Goal: Task Accomplishment & Management: Use online tool/utility

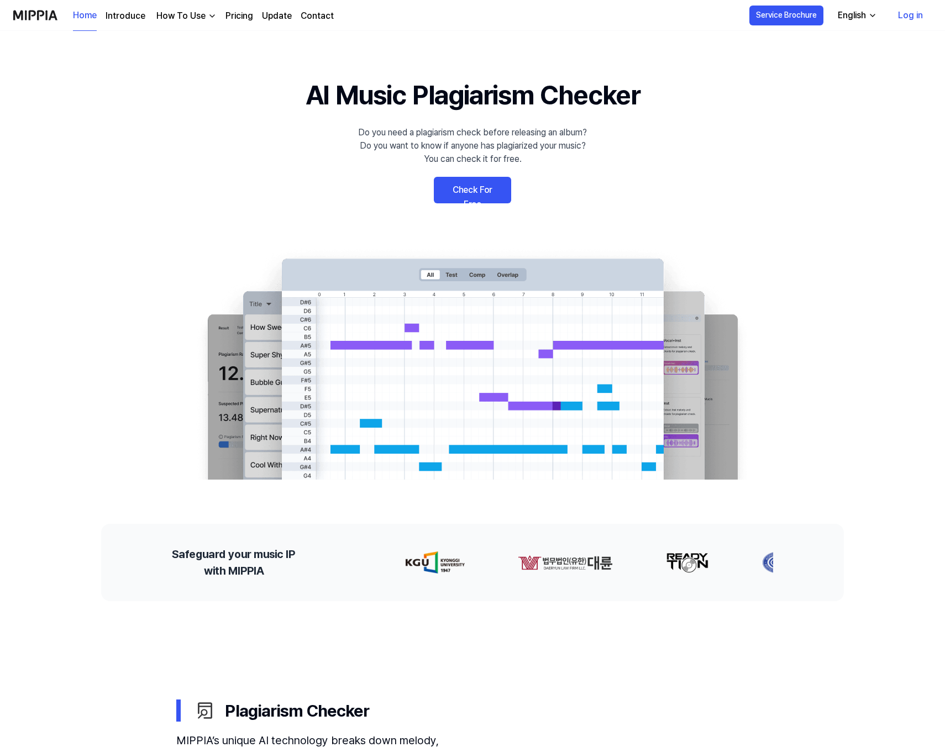
click at [487, 188] on link "Check For Free" at bounding box center [472, 190] width 77 height 27
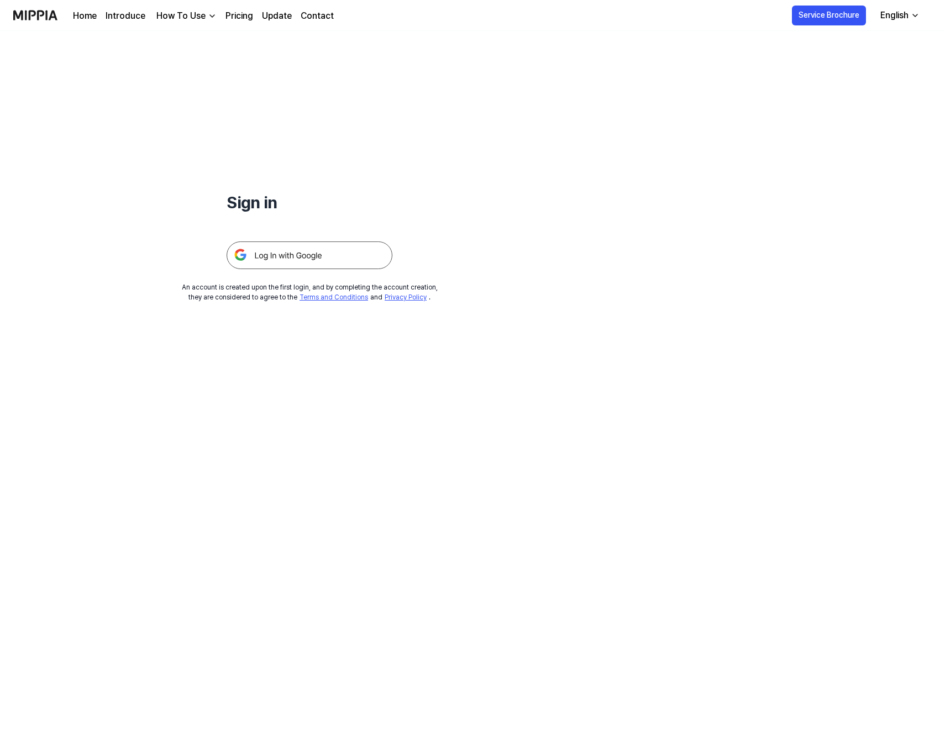
click at [325, 255] on img at bounding box center [310, 256] width 166 height 28
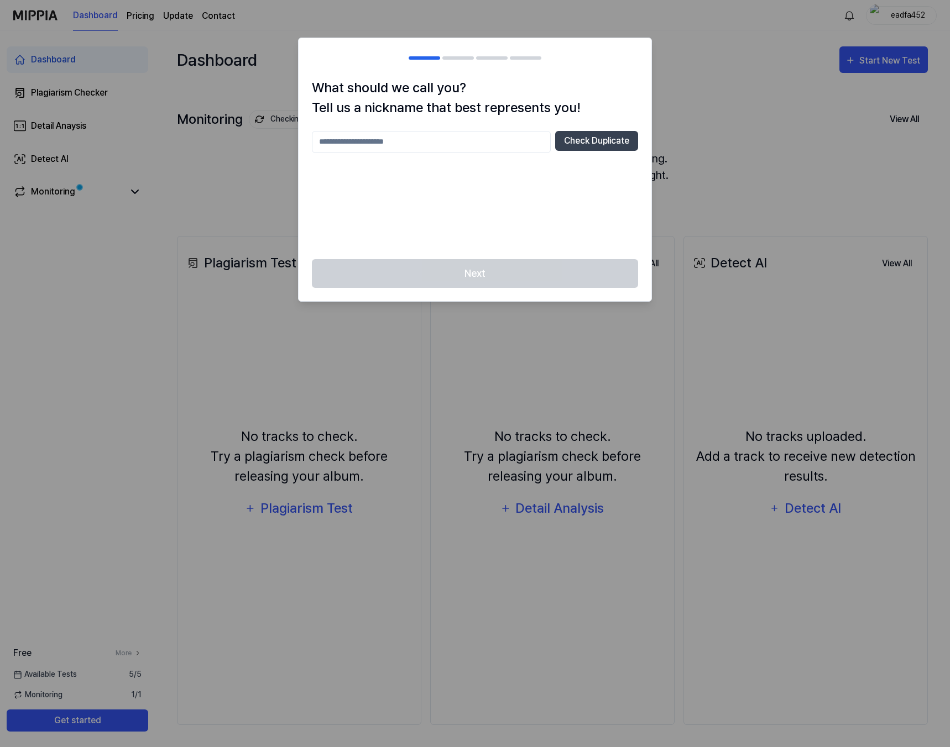
click at [406, 143] on input "text" at bounding box center [431, 142] width 239 height 22
type input "*********"
click at [601, 141] on button "Check Duplicate" at bounding box center [596, 141] width 83 height 20
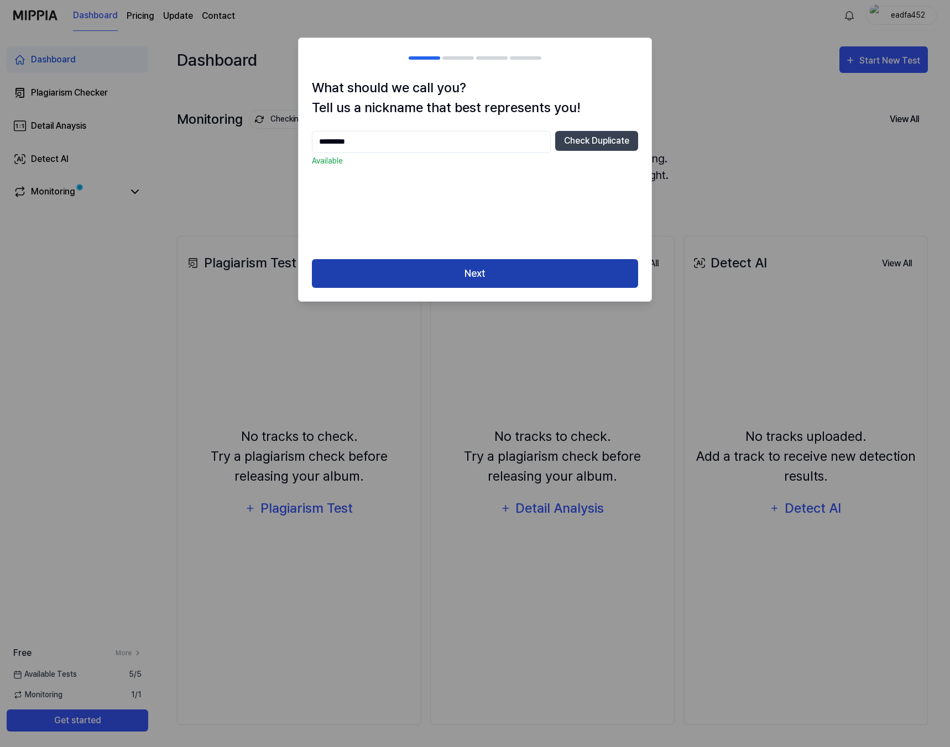
click at [497, 279] on button "Next" at bounding box center [475, 273] width 326 height 29
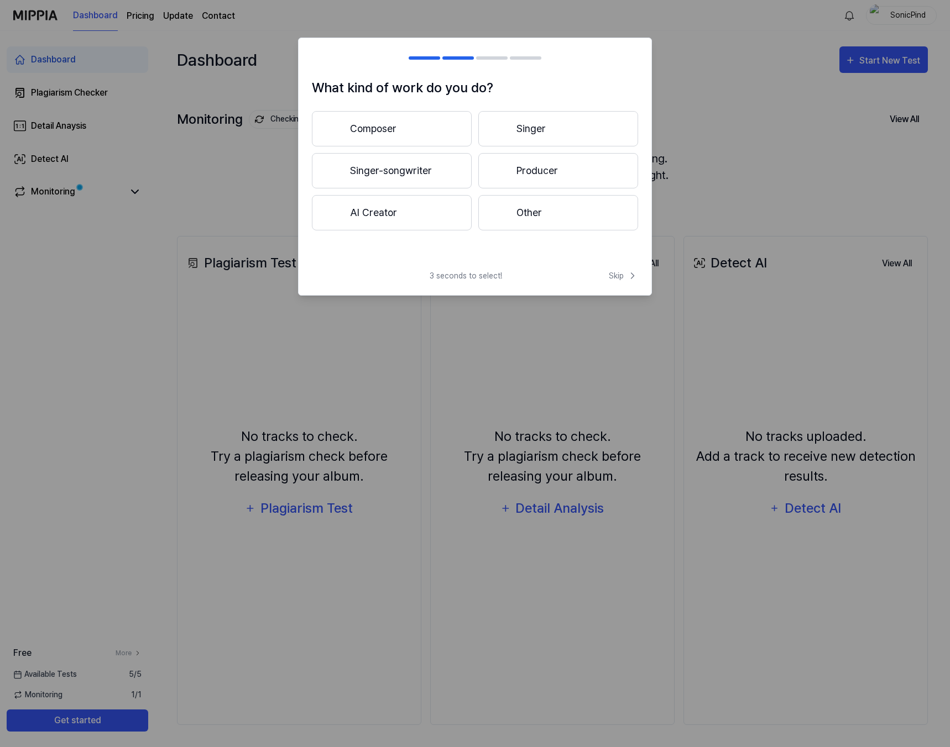
click at [541, 161] on button "Producer" at bounding box center [558, 170] width 160 height 35
click at [385, 172] on button "Less than 3 years" at bounding box center [392, 170] width 160 height 35
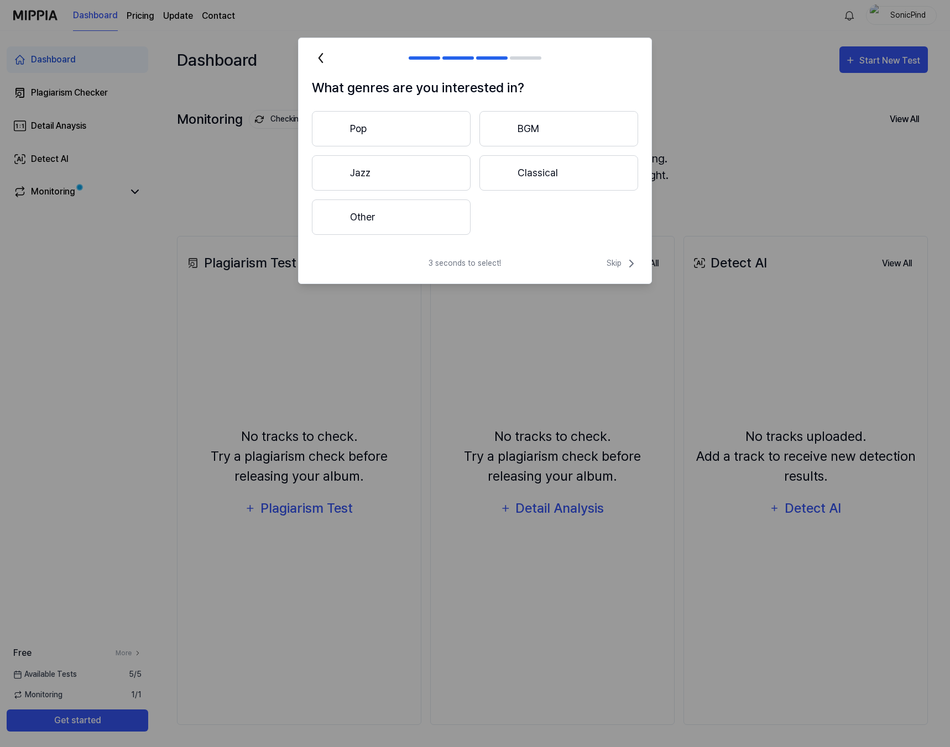
click at [412, 225] on button "Other" at bounding box center [391, 217] width 159 height 35
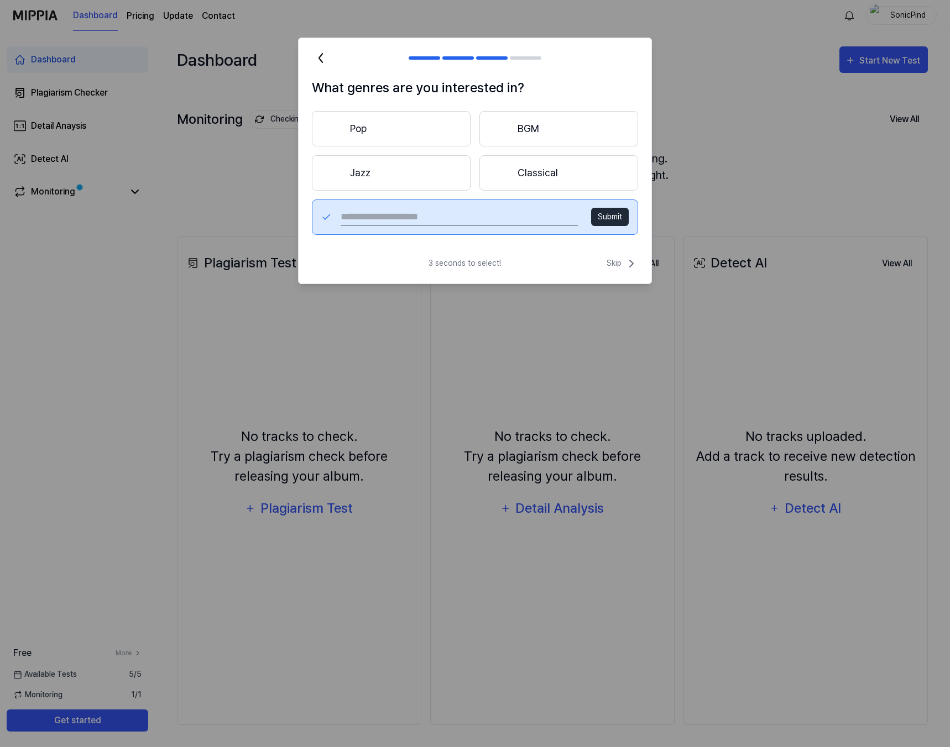
click at [452, 224] on input "text" at bounding box center [458, 217] width 237 height 18
type input "*******"
click at [617, 215] on button "Submit" at bounding box center [610, 217] width 38 height 18
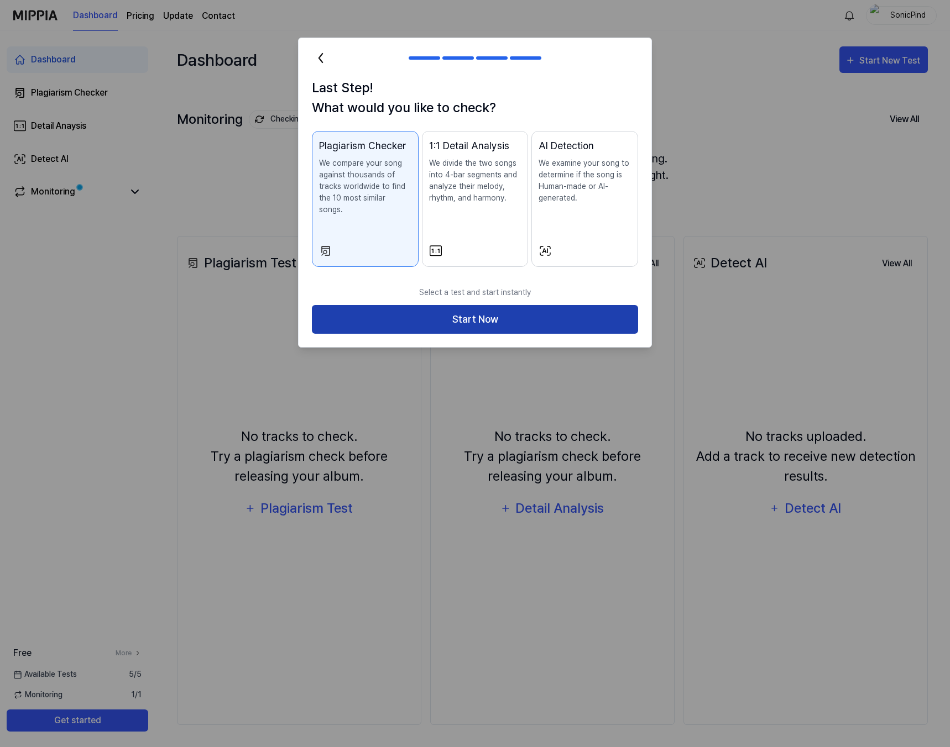
click at [421, 313] on button "Start Now" at bounding box center [475, 319] width 326 height 29
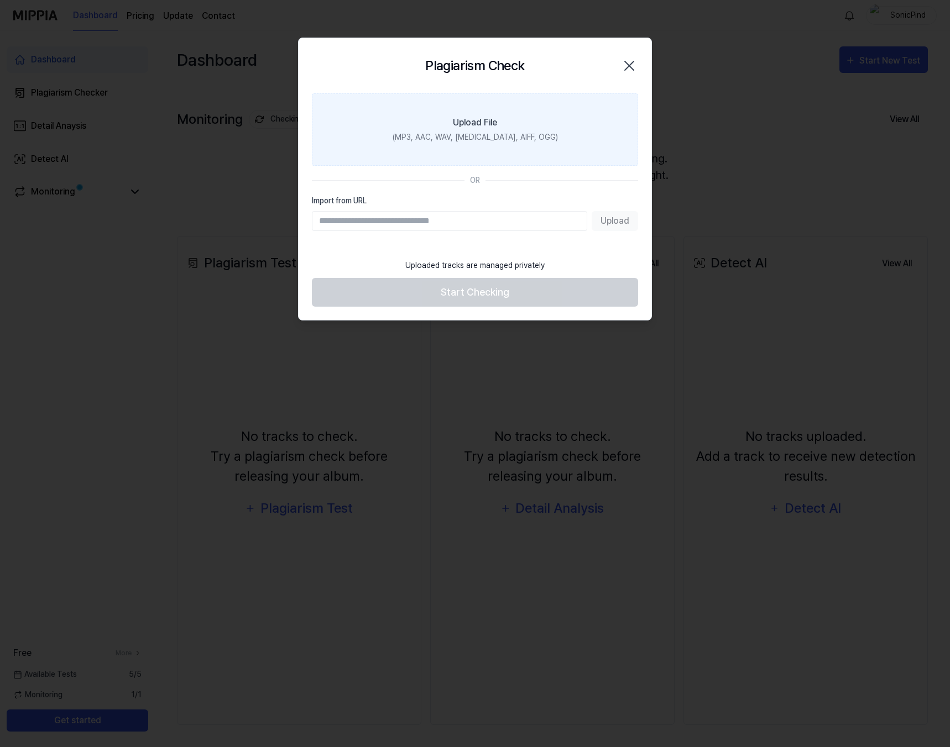
click at [474, 144] on label "Upload File (MP3, AAC, WAV, [MEDICAL_DATA], AIFF, OGG)" at bounding box center [475, 129] width 326 height 72
click at [0, 0] on input "Upload File (MP3, AAC, WAV, [MEDICAL_DATA], AIFF, OGG)" at bounding box center [0, 0] width 0 height 0
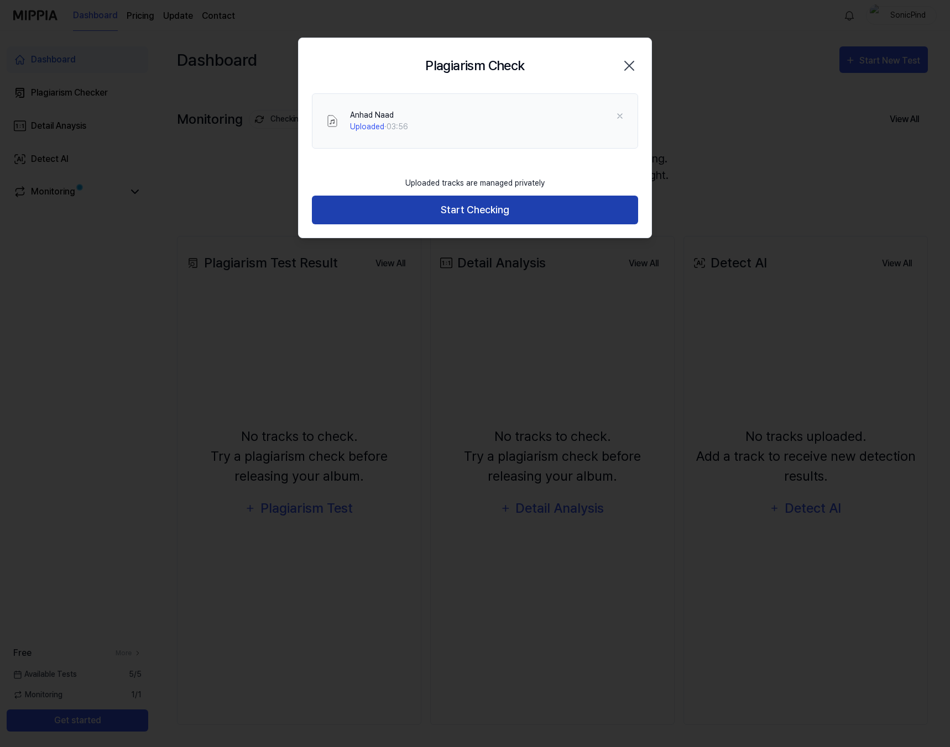
click at [462, 215] on button "Start Checking" at bounding box center [475, 210] width 326 height 29
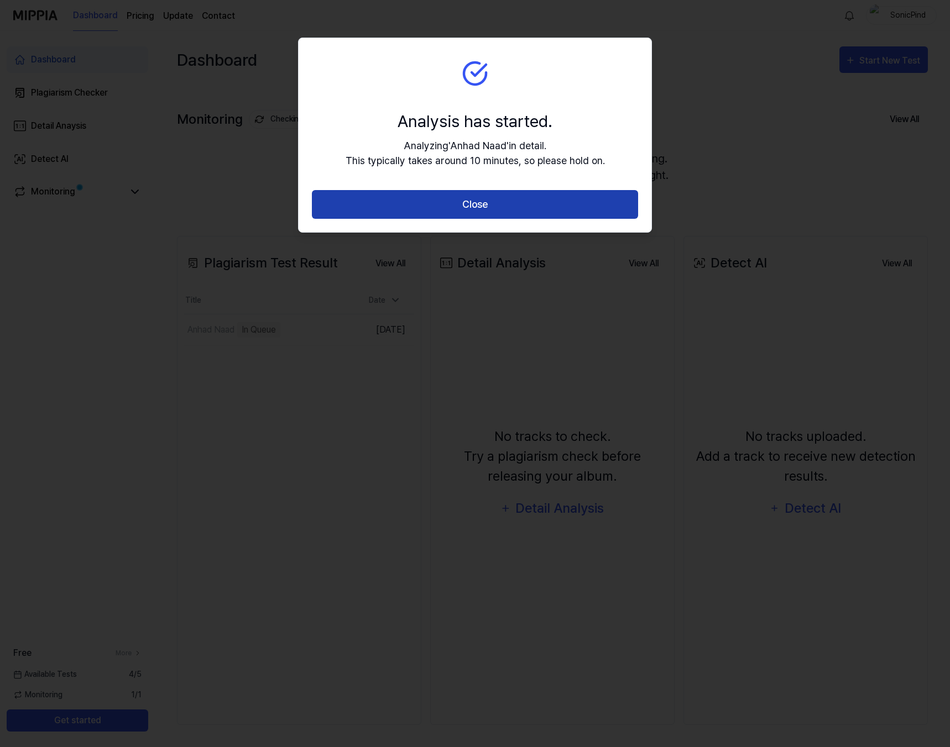
click at [460, 202] on button "Close" at bounding box center [475, 204] width 326 height 29
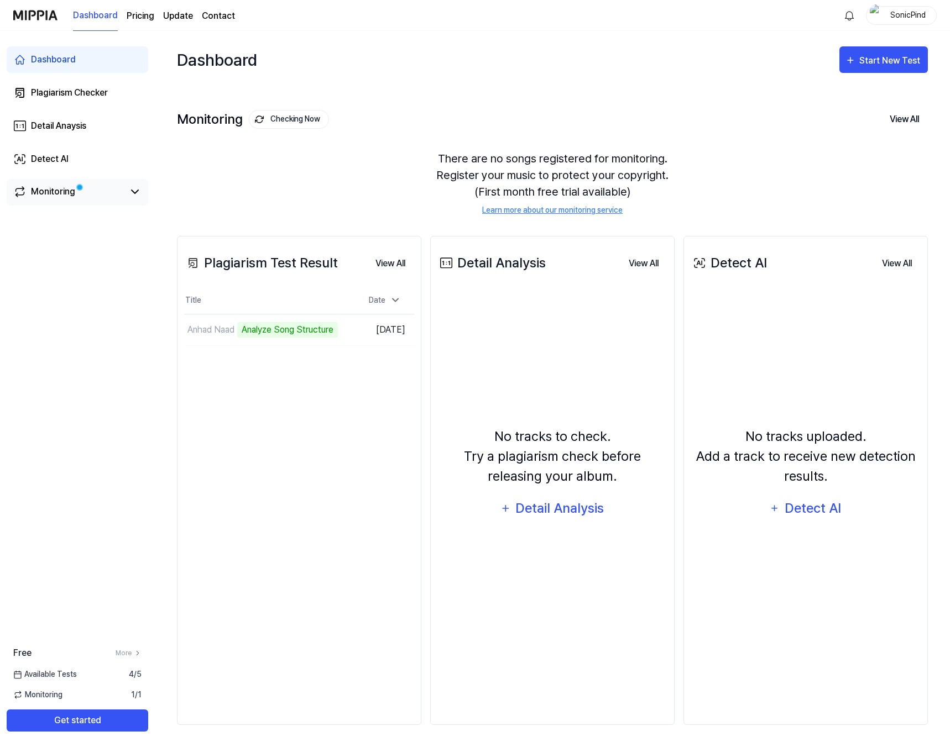
click at [61, 190] on div "Monitoring" at bounding box center [53, 191] width 44 height 13
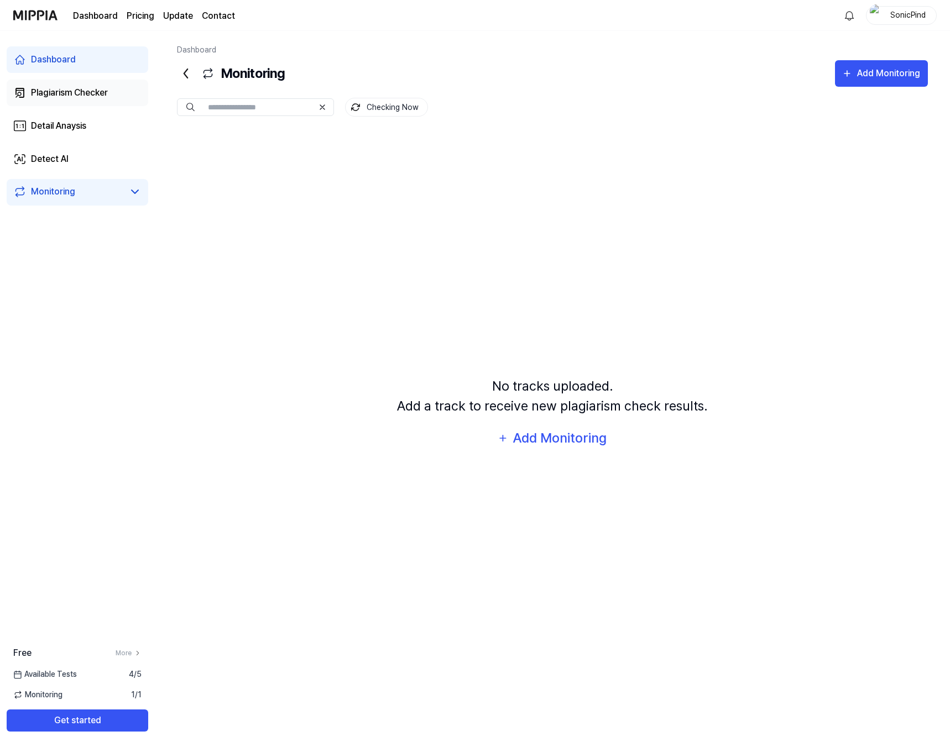
click at [54, 87] on div "Plagiarism Checker" at bounding box center [69, 92] width 77 height 13
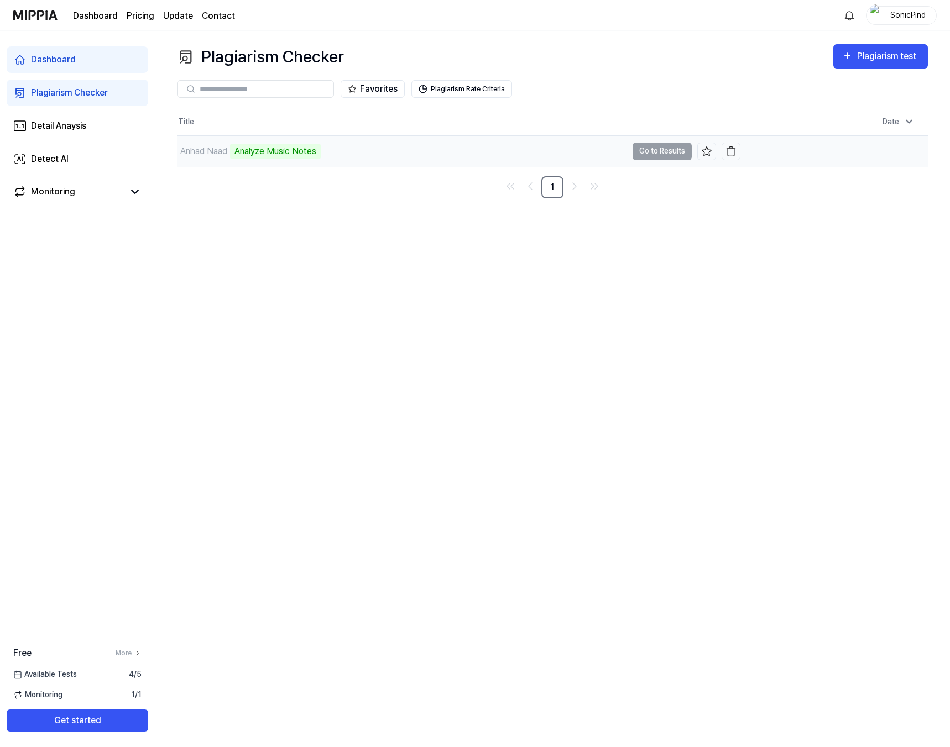
click at [658, 149] on td "Anhad Naad Analyze Music Notes Go to Results" at bounding box center [458, 151] width 563 height 31
click at [653, 153] on td "Anhad Naad Analyze Music Notes Go to Results" at bounding box center [458, 151] width 563 height 31
click at [81, 191] on link "Monitoring" at bounding box center [68, 191] width 111 height 13
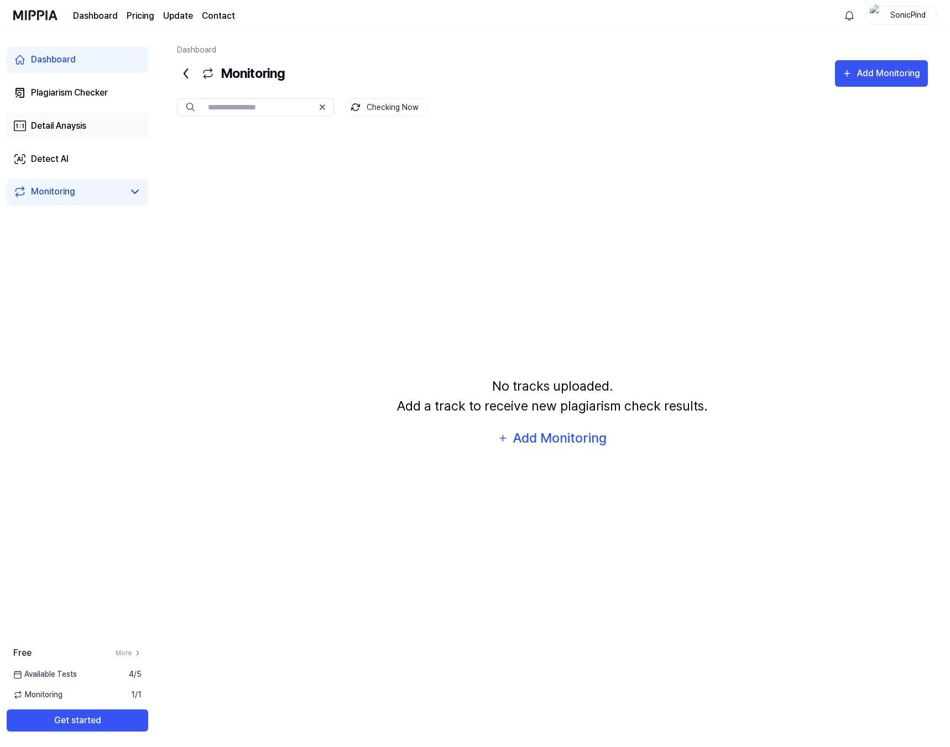
click at [54, 122] on div "Detail Anaysis" at bounding box center [58, 125] width 55 height 13
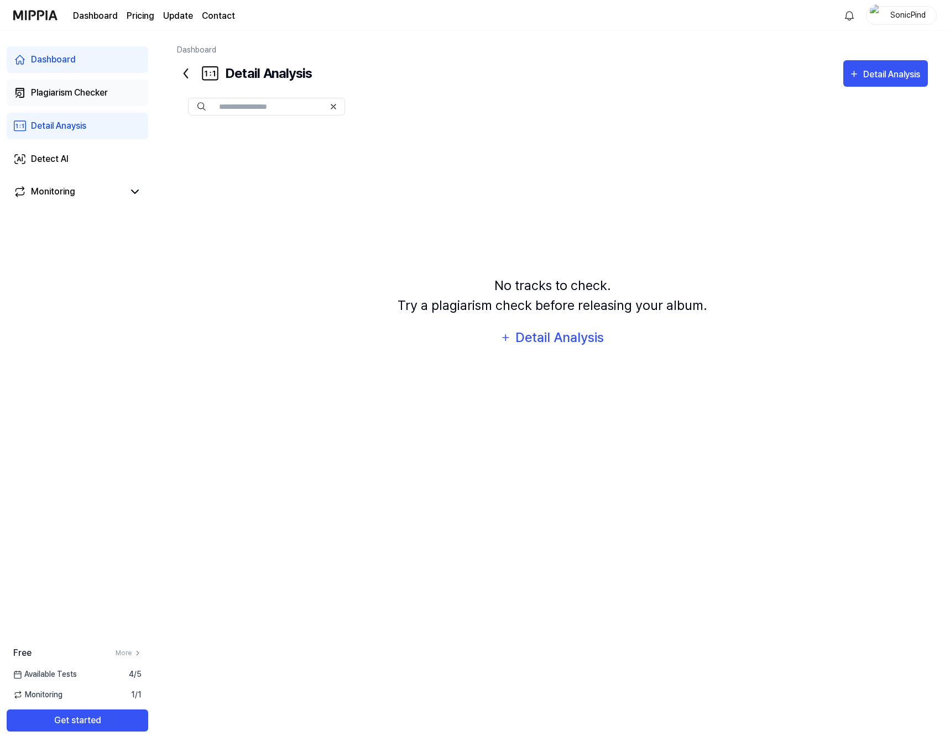
click at [65, 89] on div "Plagiarism Checker" at bounding box center [69, 92] width 77 height 13
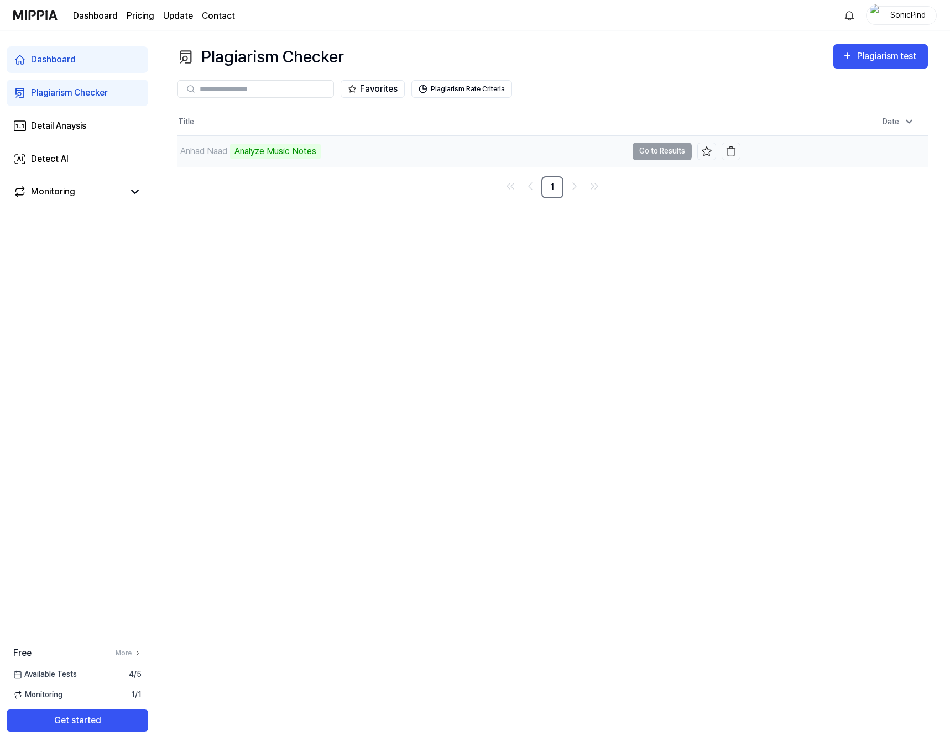
click at [276, 147] on div "Analyze Music Notes" at bounding box center [275, 151] width 91 height 15
click at [209, 145] on div "Anhad Naad" at bounding box center [203, 151] width 47 height 13
click at [673, 151] on td "Anhad Naad Analyze Music Notes Go to Results" at bounding box center [458, 151] width 563 height 31
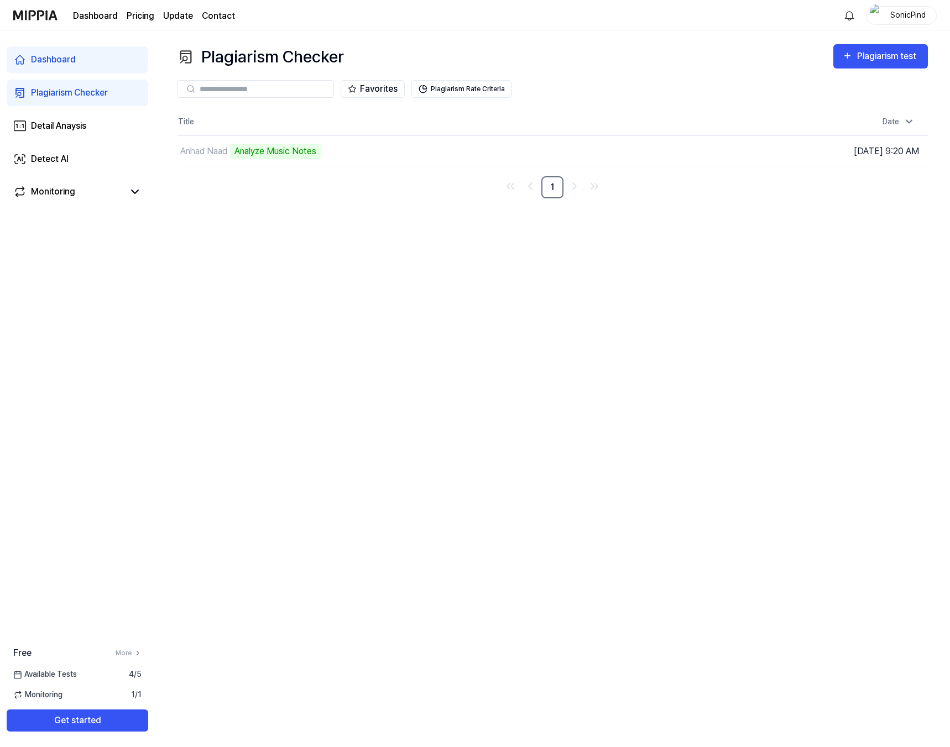
click at [863, 190] on nav "1" at bounding box center [552, 187] width 751 height 22
click at [870, 62] on div "Plagiarism test" at bounding box center [888, 56] width 62 height 14
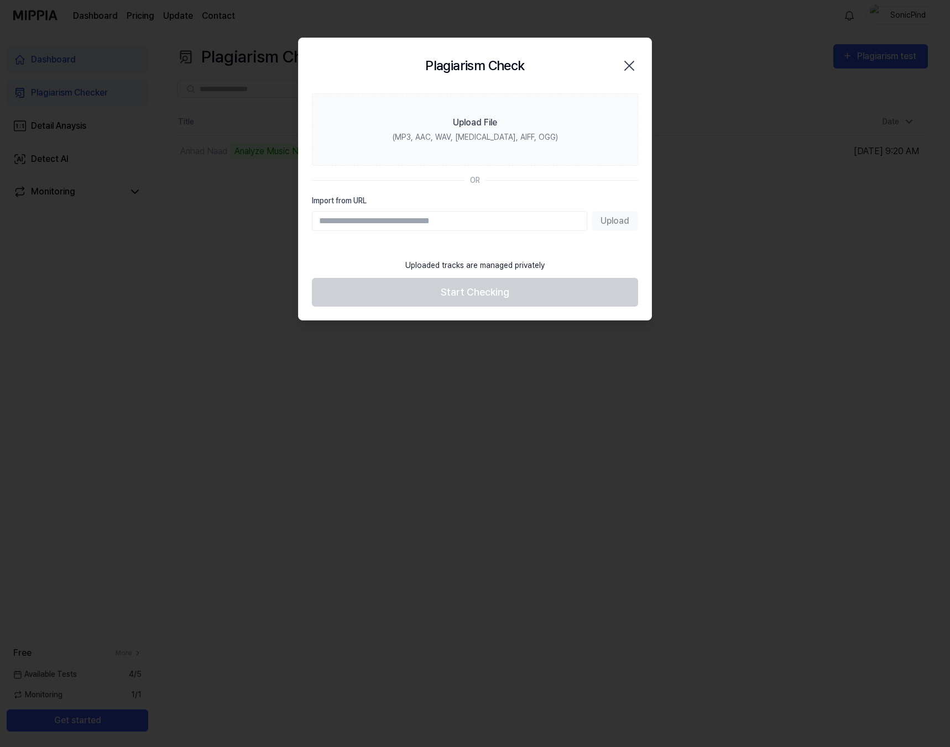
click at [634, 62] on icon "button" at bounding box center [629, 66] width 18 height 18
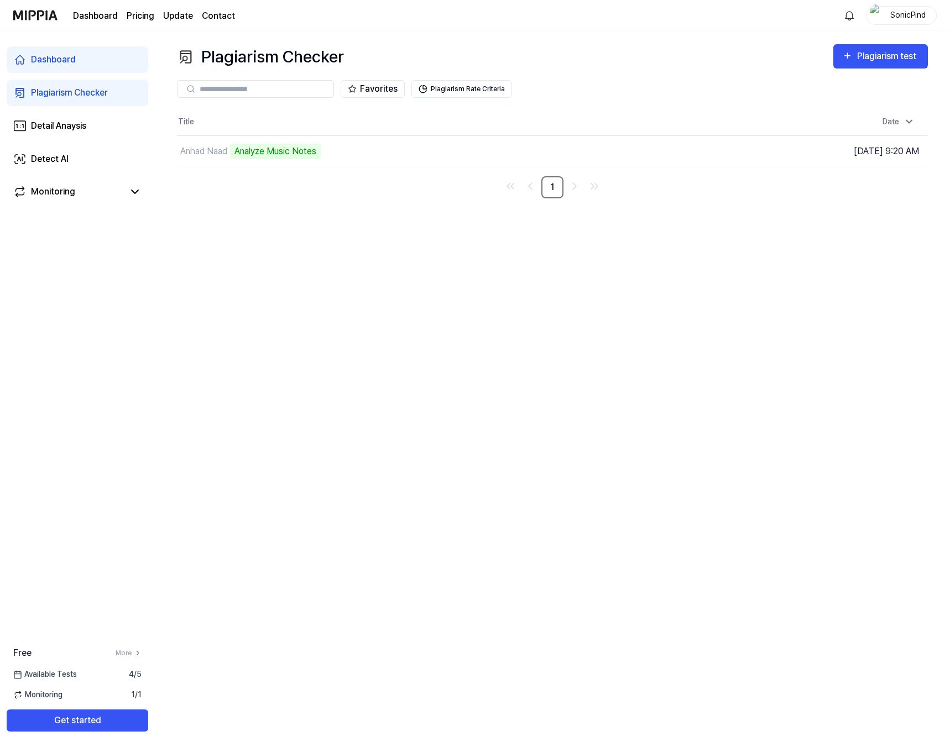
click at [101, 18] on link "Dashboard" at bounding box center [95, 15] width 45 height 13
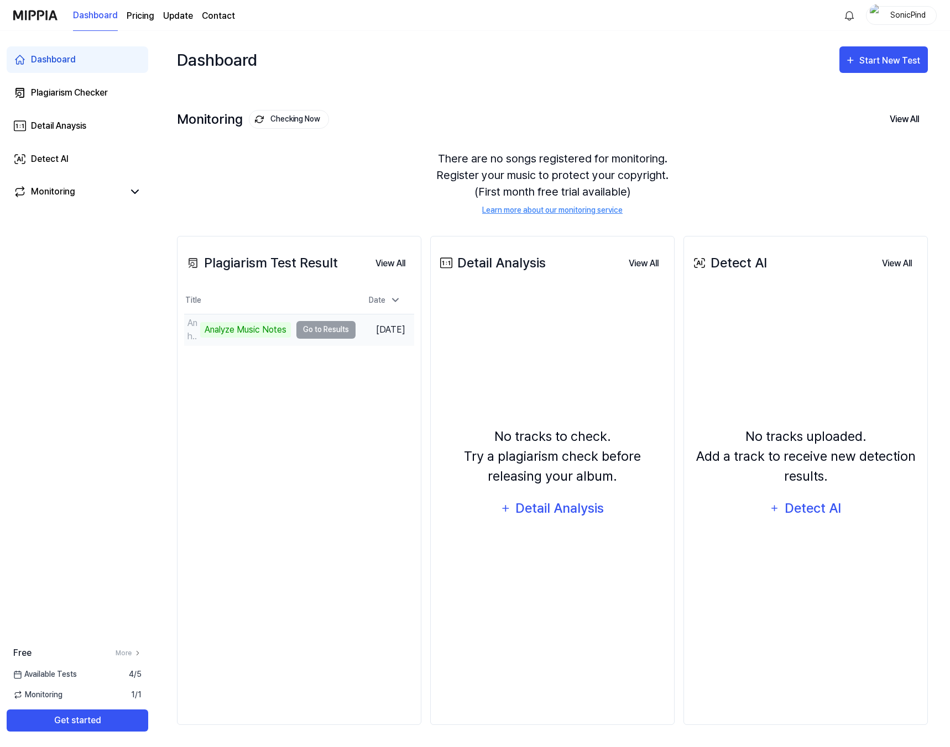
click at [313, 331] on td "Anhad Naad Analyze Music Notes Go to Results" at bounding box center [269, 329] width 171 height 31
click at [396, 259] on button "View All" at bounding box center [390, 264] width 48 height 22
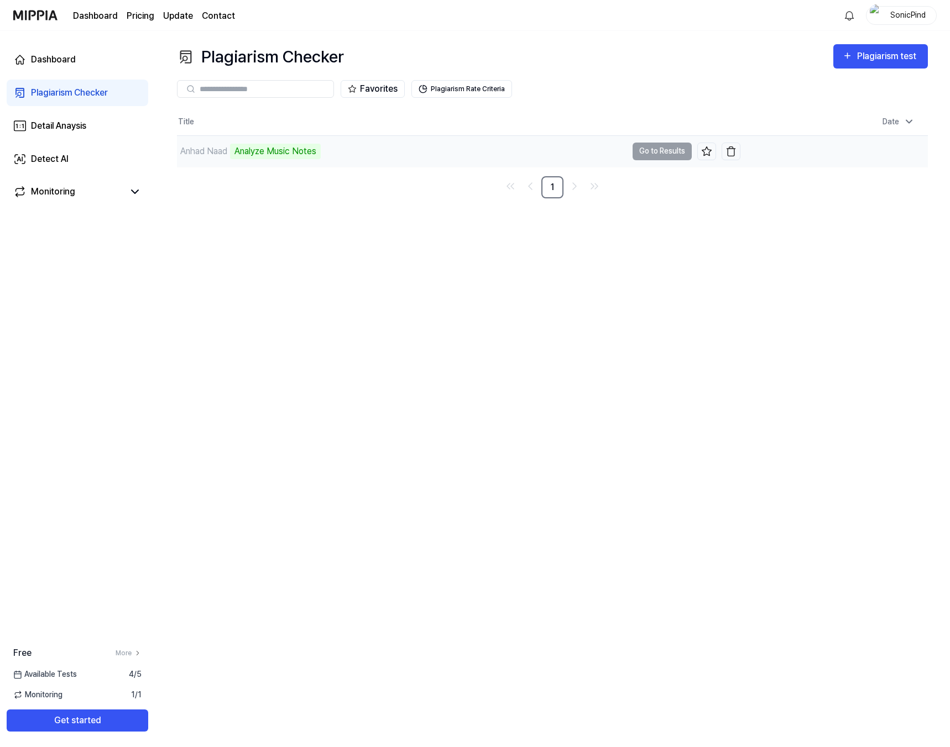
click at [207, 147] on div "Anhad Naad" at bounding box center [203, 151] width 47 height 13
click at [52, 699] on span "Monitoring" at bounding box center [37, 695] width 49 height 12
click at [56, 719] on button "Get started" at bounding box center [77, 721] width 141 height 22
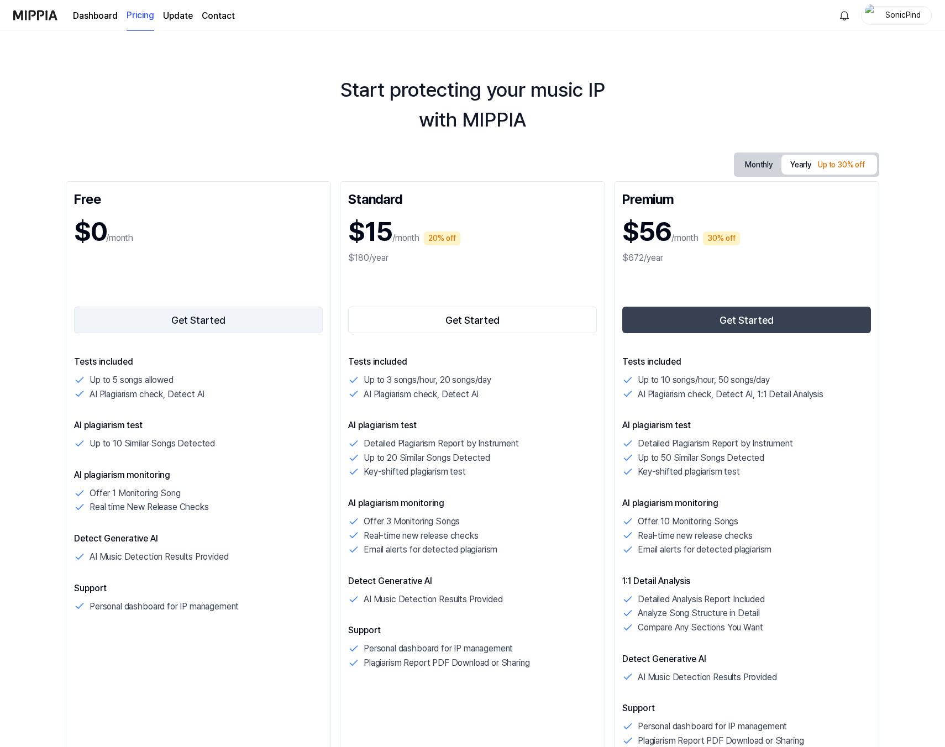
click at [201, 314] on button "Get Started" at bounding box center [198, 320] width 249 height 27
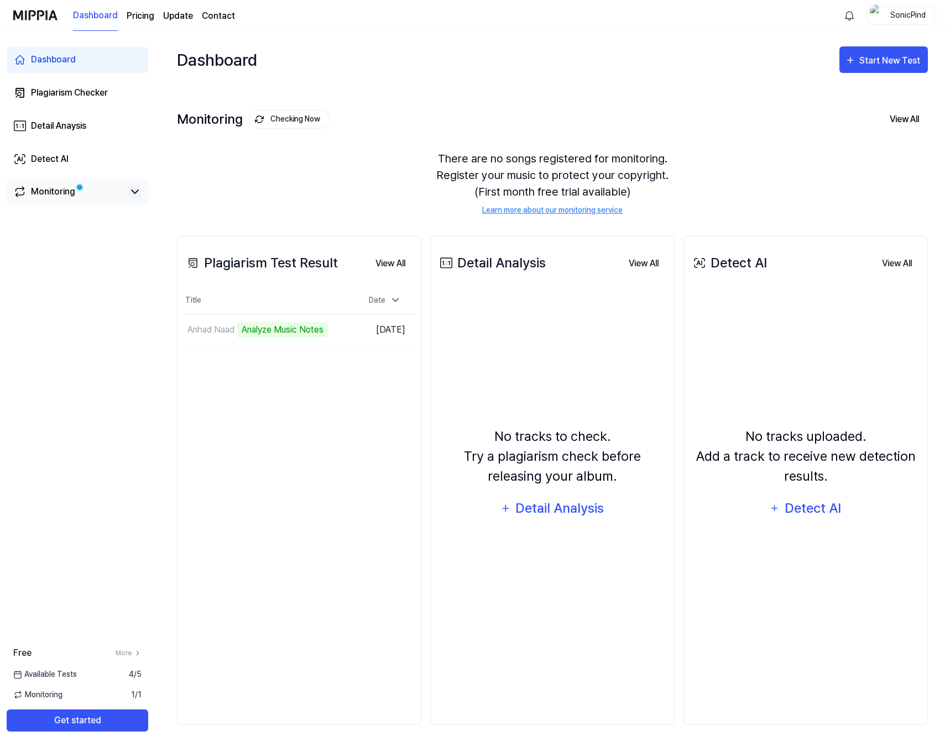
click at [137, 195] on icon at bounding box center [134, 191] width 13 height 13
click at [321, 327] on button "Go to Results" at bounding box center [325, 330] width 59 height 18
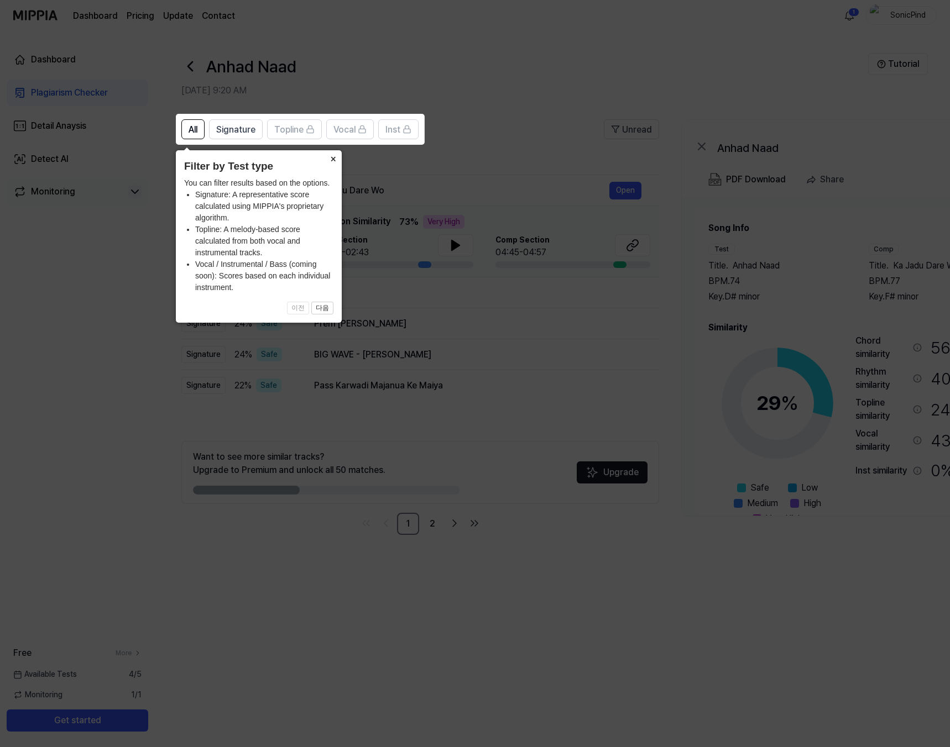
click at [334, 161] on button "×" at bounding box center [333, 157] width 18 height 15
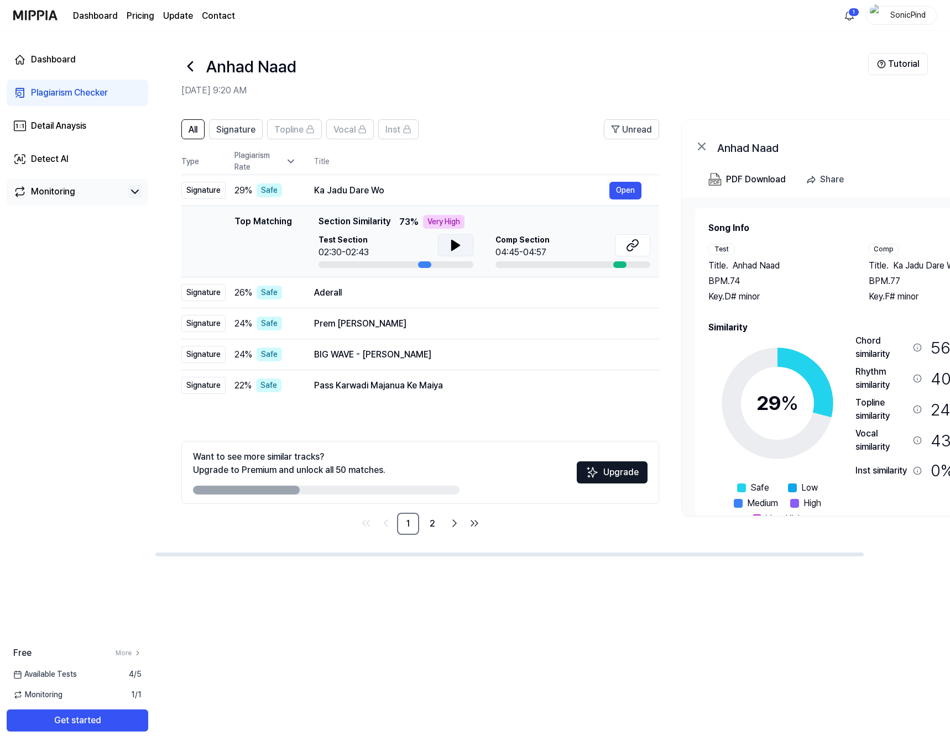
click at [452, 248] on icon at bounding box center [456, 245] width 8 height 10
click at [634, 251] on icon at bounding box center [632, 245] width 13 height 13
click at [416, 290] on div "Aderall" at bounding box center [461, 292] width 295 height 13
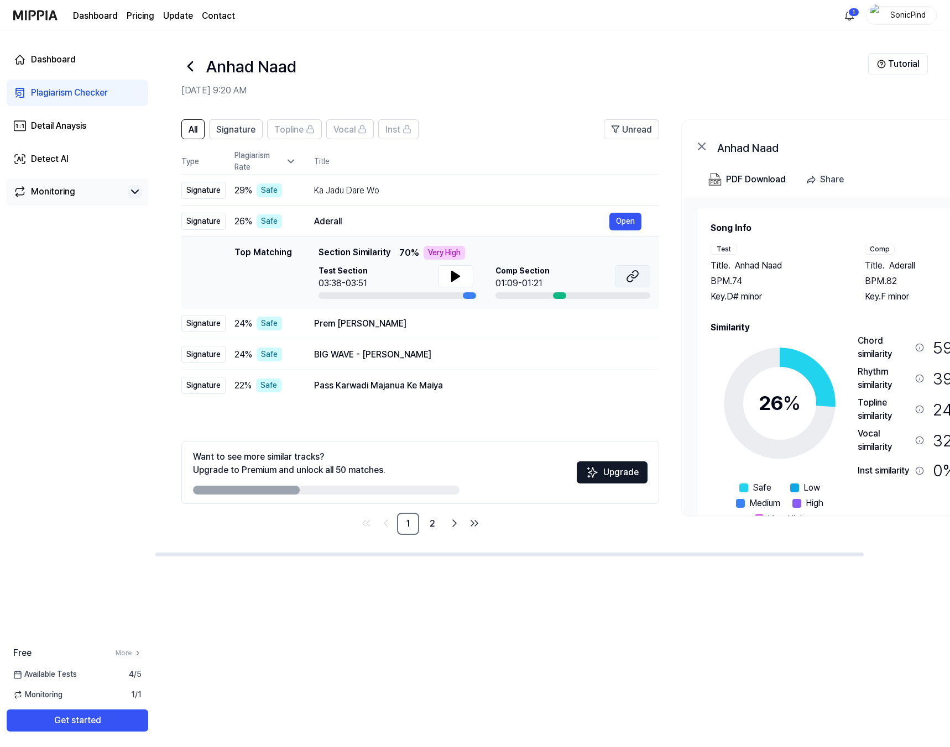
click at [634, 277] on icon at bounding box center [632, 276] width 13 height 13
click at [460, 271] on icon at bounding box center [455, 276] width 13 height 13
click at [464, 271] on button at bounding box center [455, 276] width 35 height 22
click at [146, 257] on div "Dashboard Plagiarism Checker Detail Anaysis Detect AI Monitoring Free More Avai…" at bounding box center [77, 389] width 155 height 716
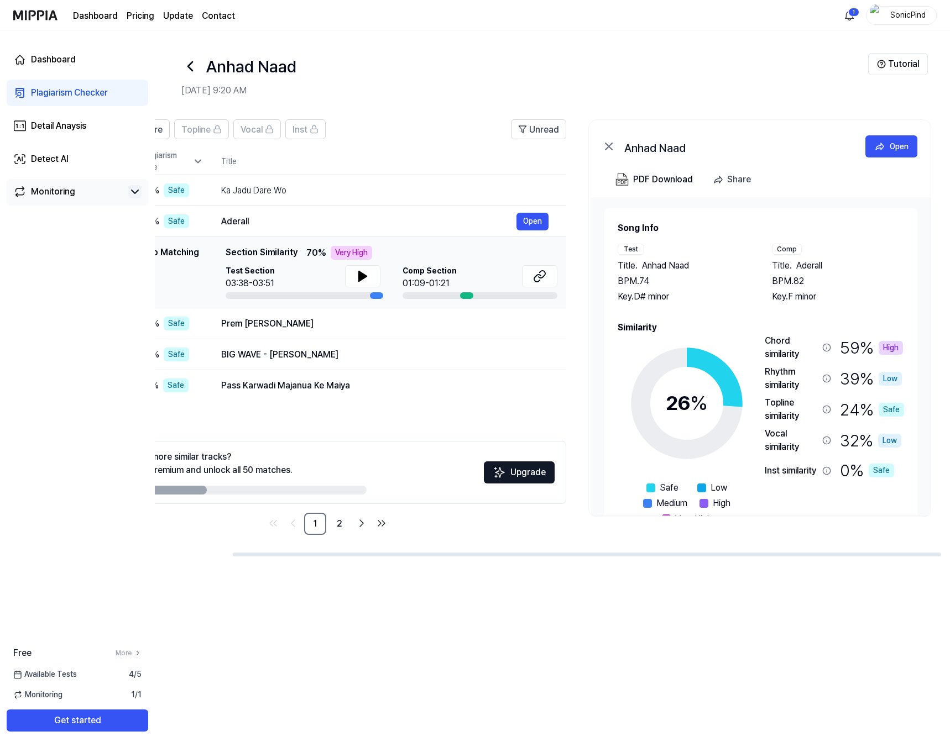
scroll to position [0, 96]
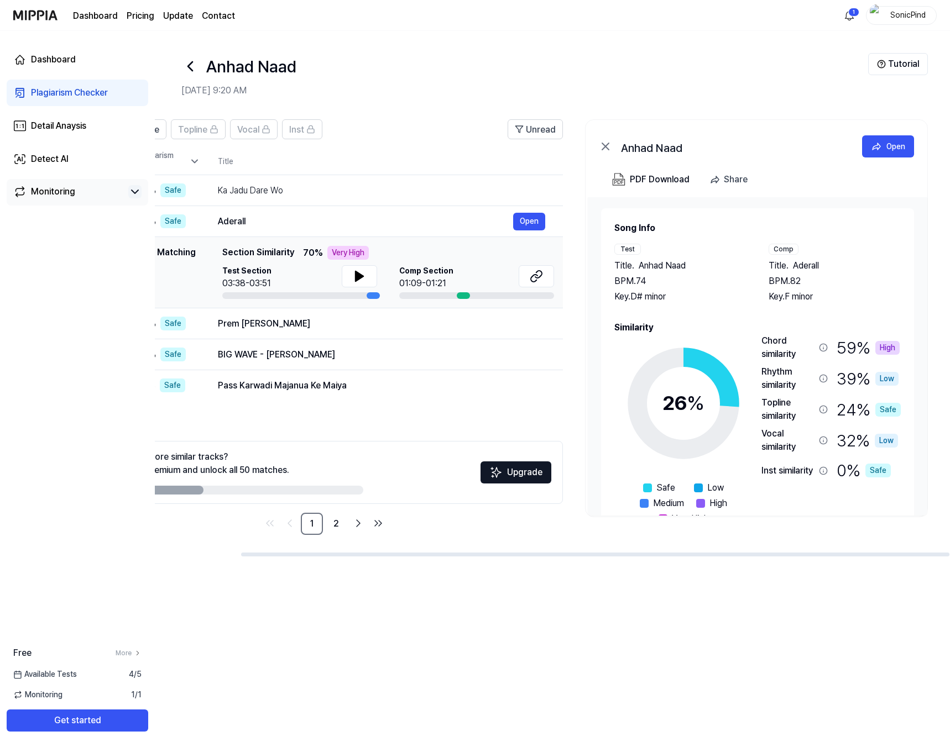
drag, startPoint x: 814, startPoint y: 350, endPoint x: 596, endPoint y: 331, distance: 219.1
click at [596, 331] on div "Song Info Test Title . Anhad Naad BPM. 74 Key. D# minor Comp Title . Aderall BP…" at bounding box center [757, 356] width 339 height 318
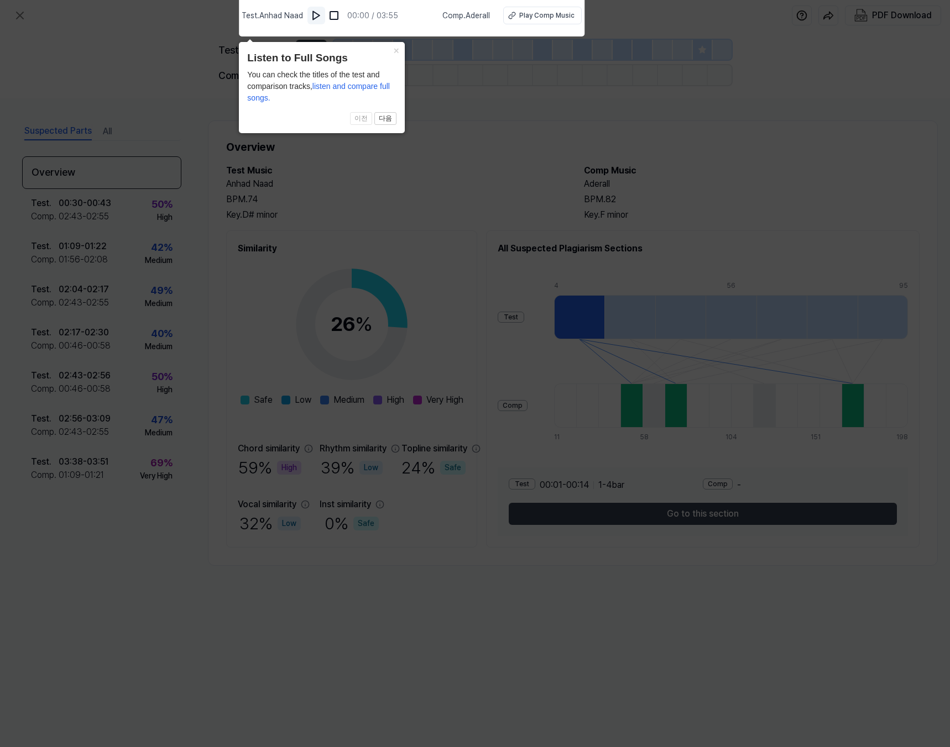
click at [319, 8] on button at bounding box center [316, 16] width 18 height 18
click at [392, 50] on button "×" at bounding box center [396, 49] width 18 height 15
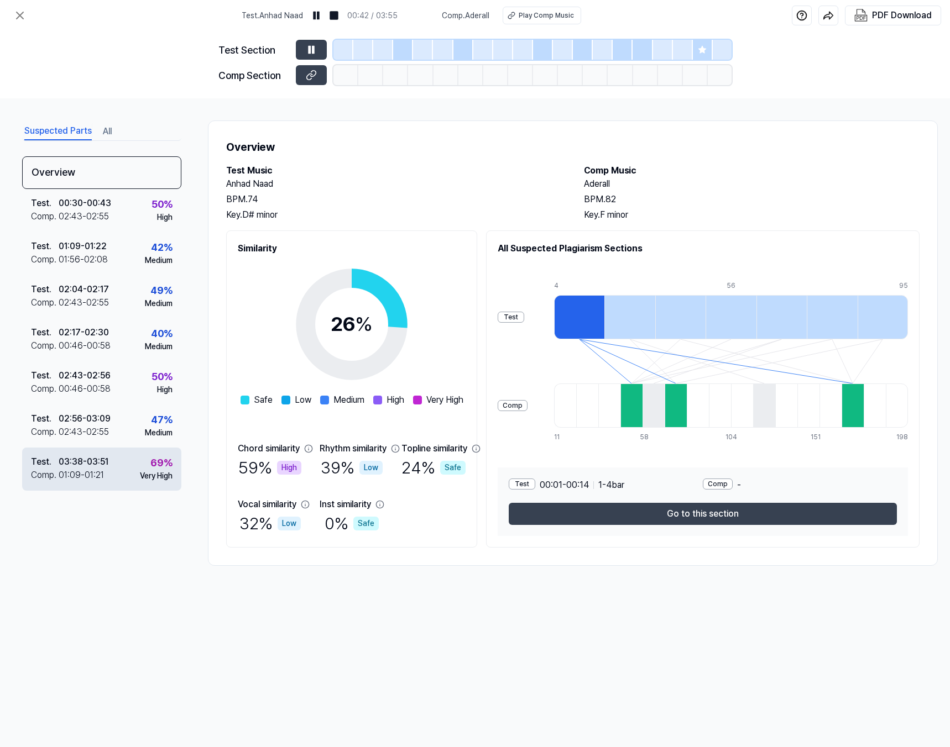
click at [132, 474] on div "Test . 03:38 - 03:51 Comp . 01:09 - 01:21 69 % Very High" at bounding box center [101, 469] width 159 height 43
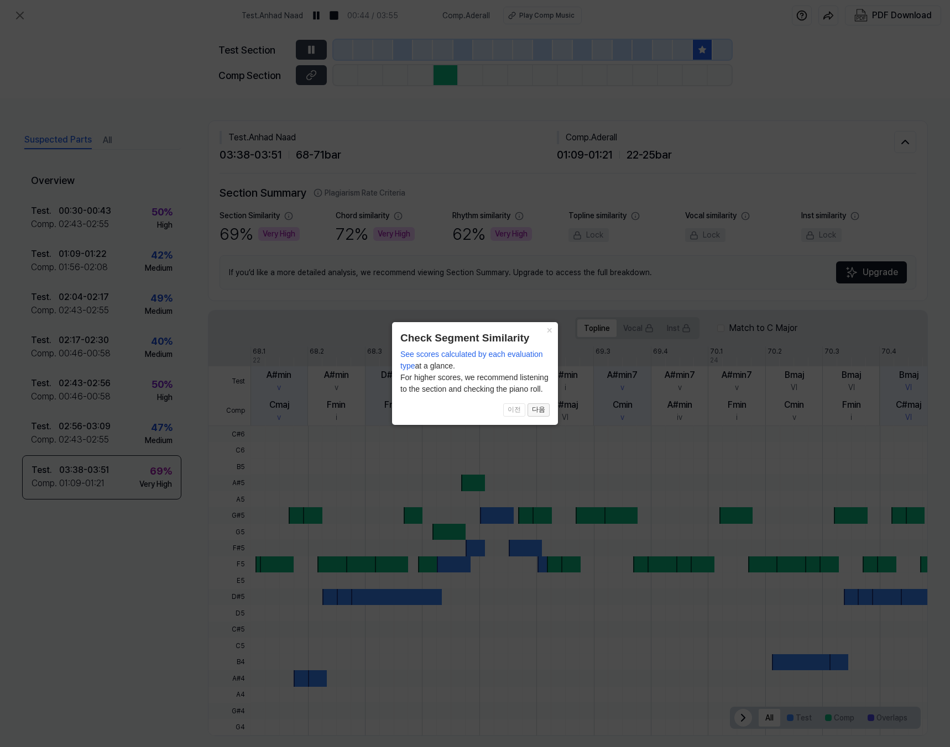
click at [536, 414] on button "다음" at bounding box center [538, 409] width 22 height 13
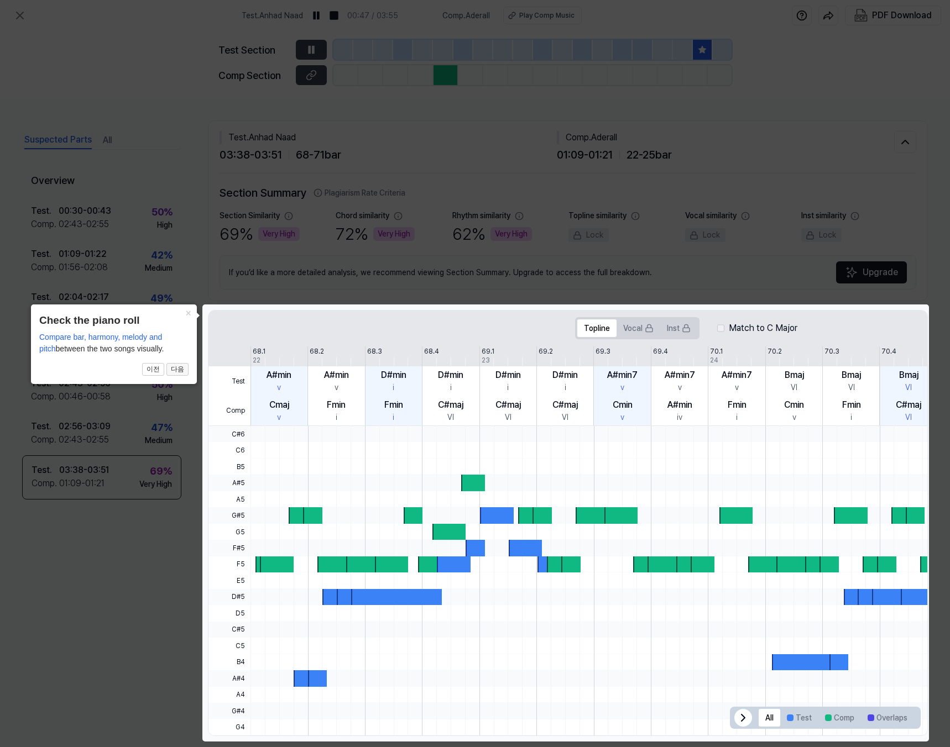
click at [177, 365] on button "다음" at bounding box center [177, 369] width 22 height 13
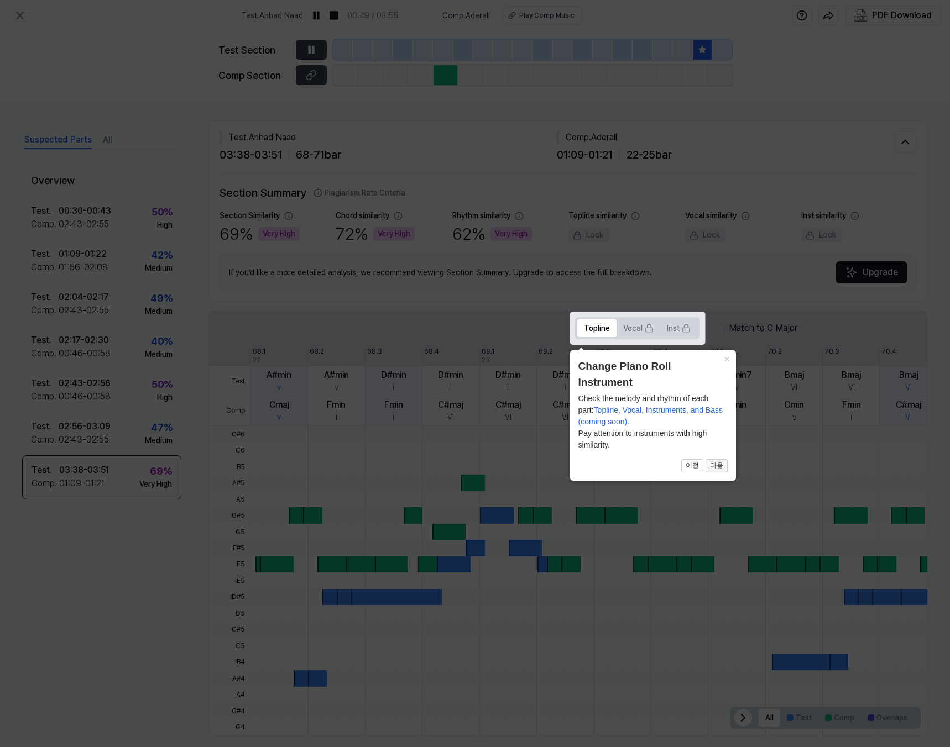
click at [710, 466] on button "다음" at bounding box center [716, 465] width 22 height 13
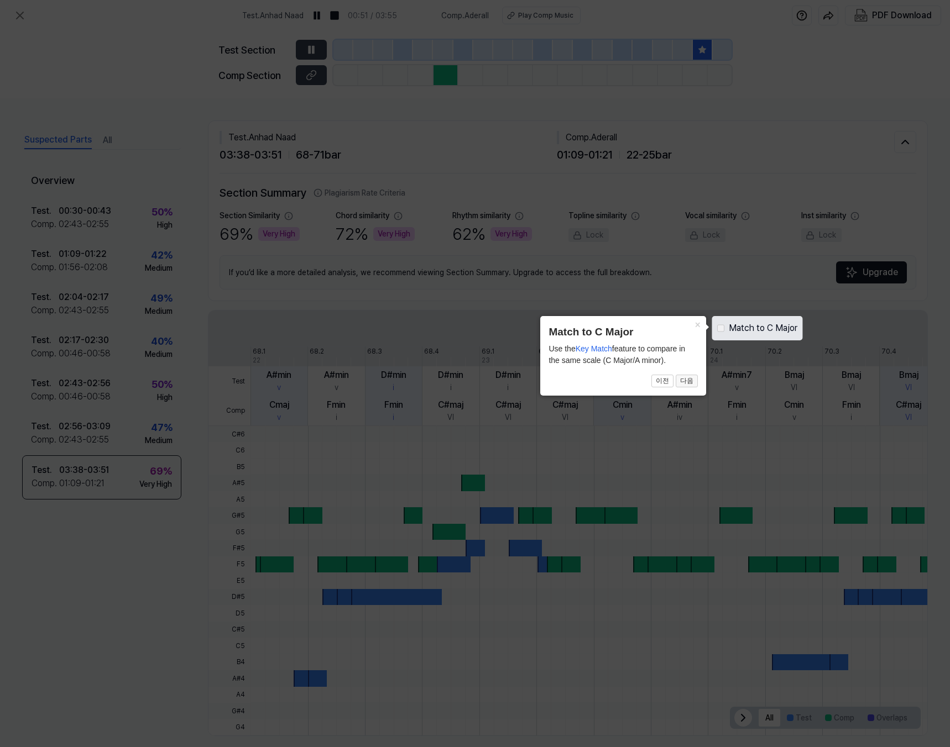
click at [689, 379] on button "다음" at bounding box center [686, 381] width 22 height 13
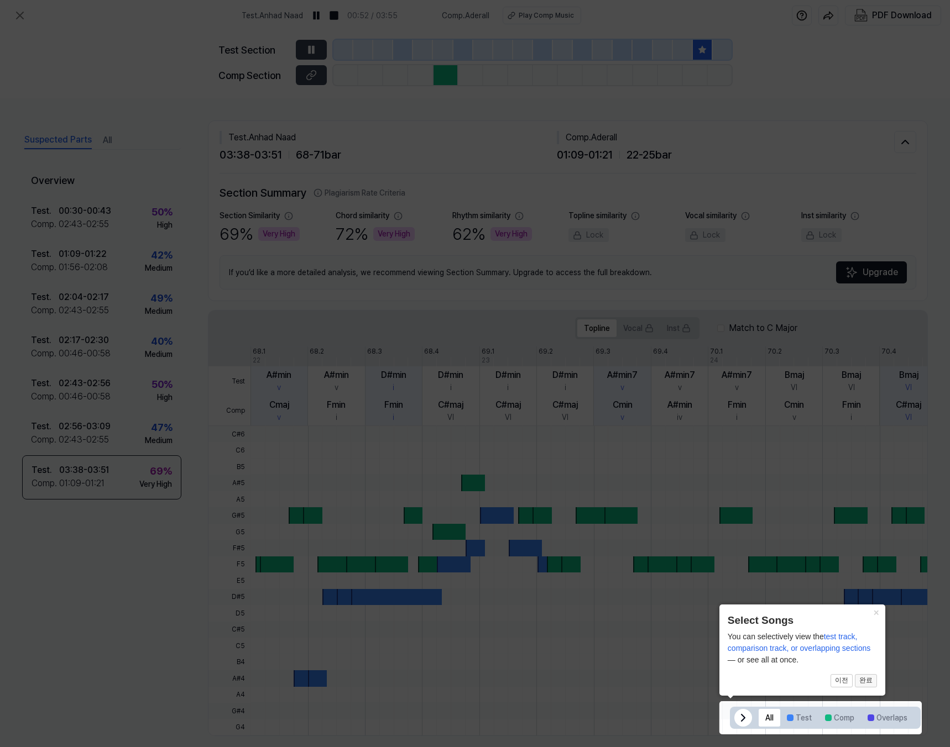
click at [866, 677] on button "완료" at bounding box center [865, 680] width 22 height 13
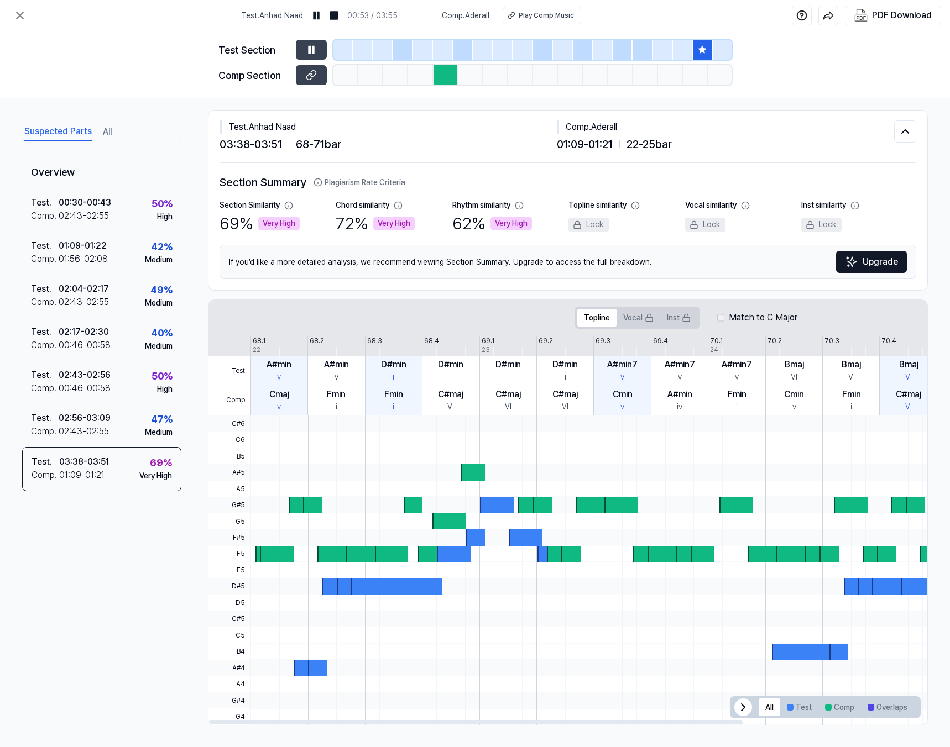
scroll to position [11, 0]
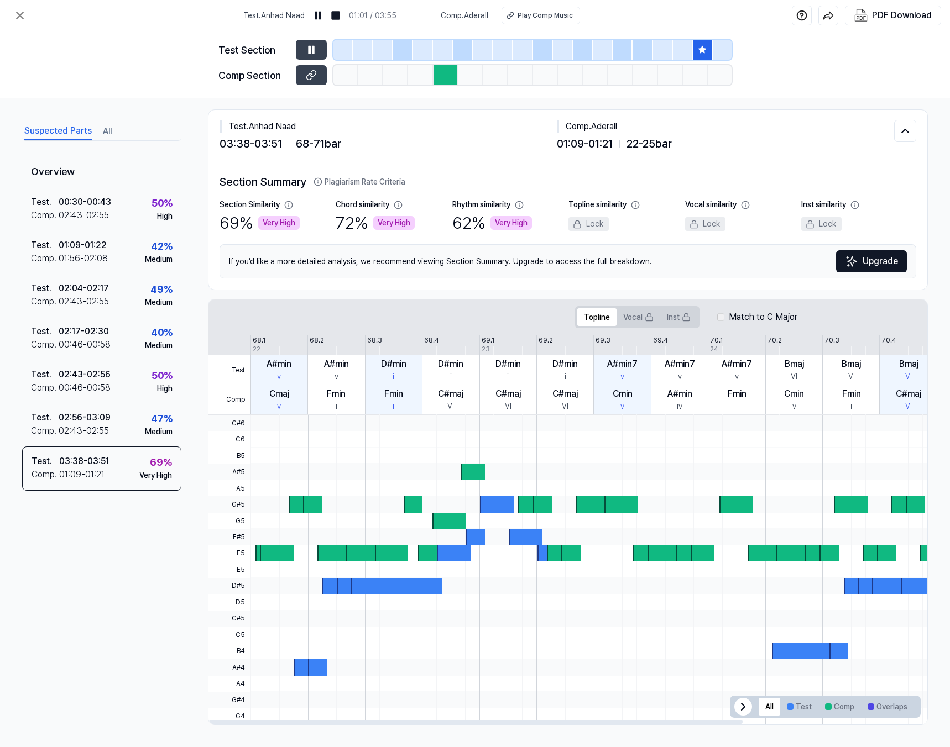
click at [741, 710] on icon at bounding box center [742, 706] width 13 height 13
click at [909, 710] on div at bounding box center [907, 707] width 18 height 18
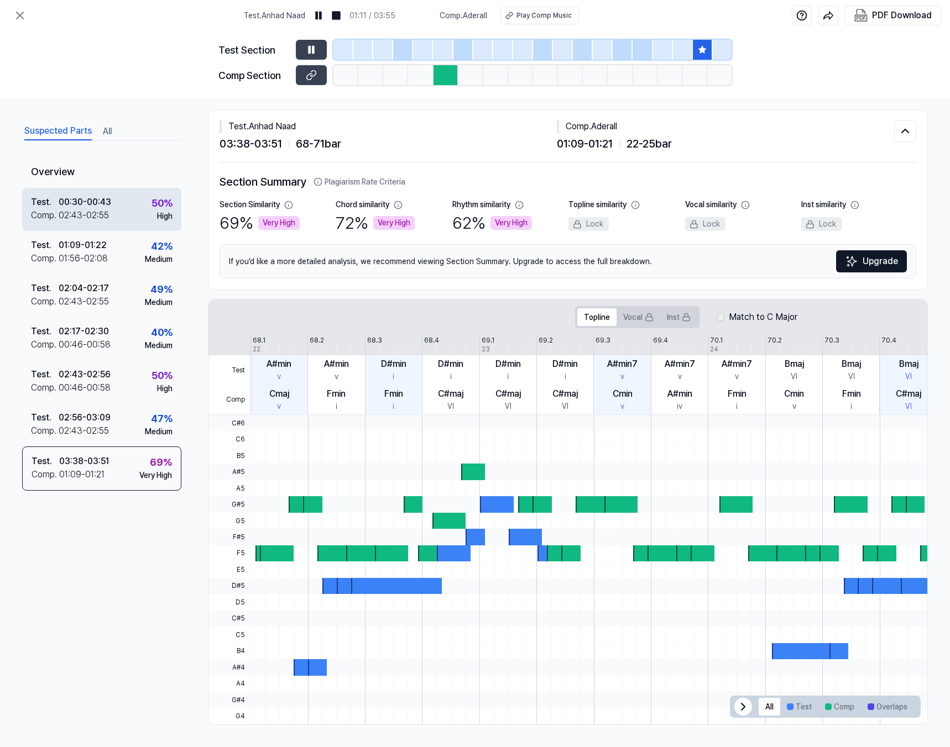
click at [135, 217] on div "Test . 00:30 - 00:43 Comp . 02:43 - 02:55 50 % High" at bounding box center [101, 209] width 159 height 43
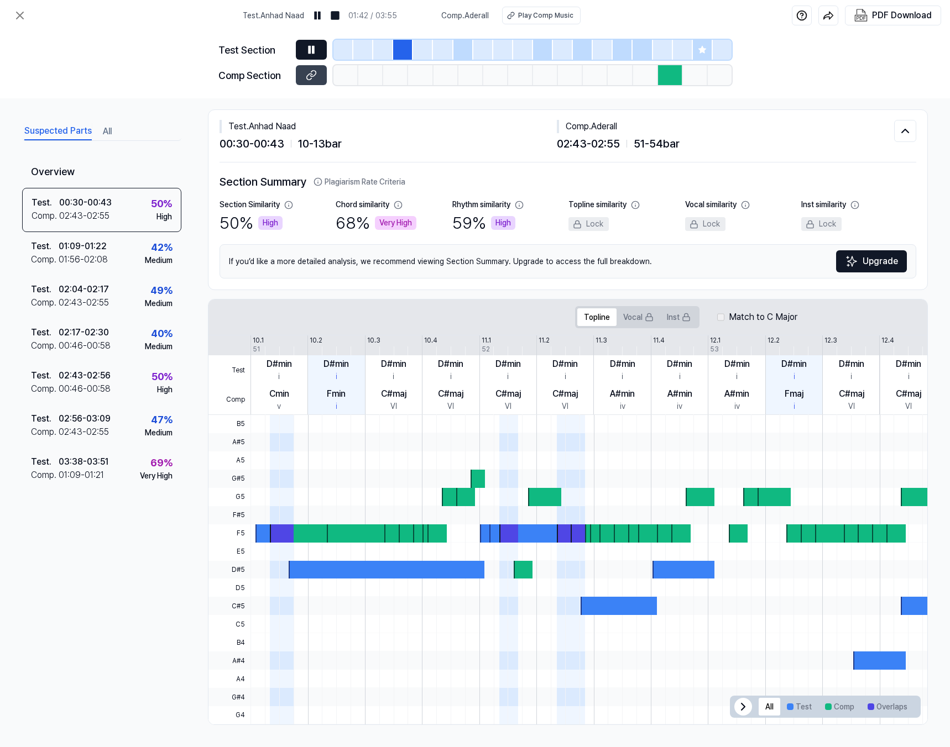
click at [311, 49] on icon at bounding box center [311, 49] width 11 height 11
click at [104, 133] on button "All" at bounding box center [107, 132] width 9 height 18
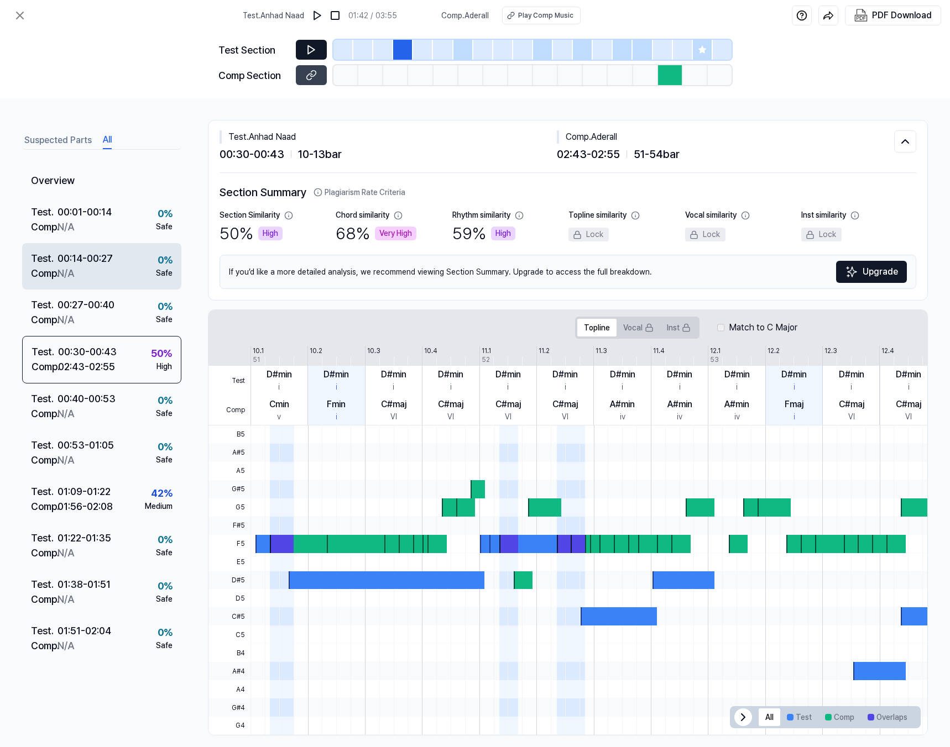
scroll to position [0, 0]
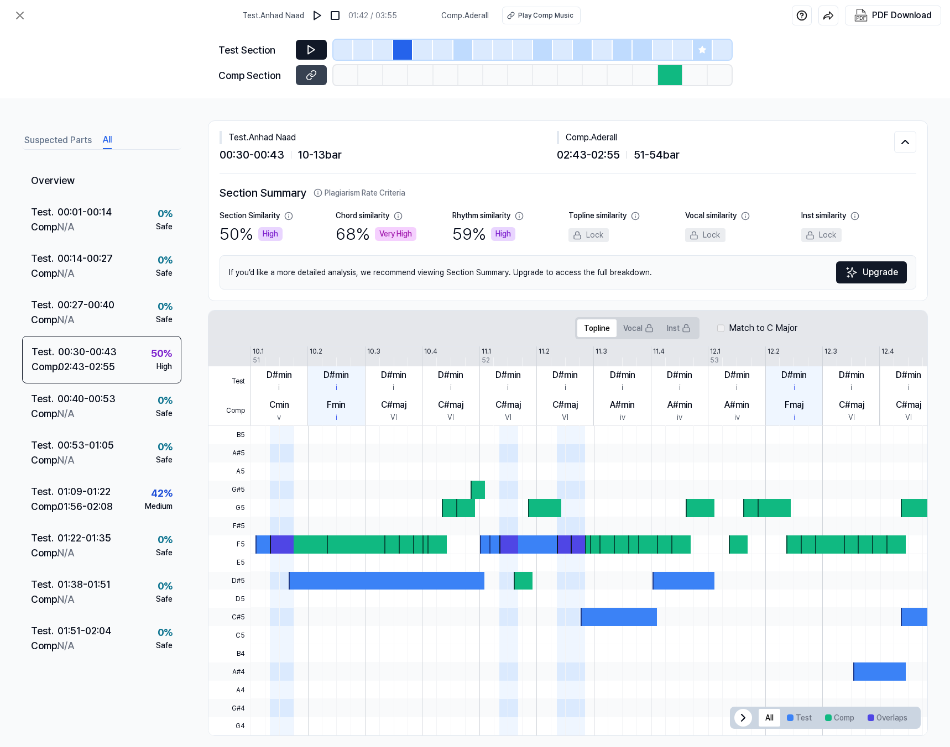
click at [54, 137] on button "Suspected Parts" at bounding box center [57, 141] width 67 height 18
